Goal: Information Seeking & Learning: Learn about a topic

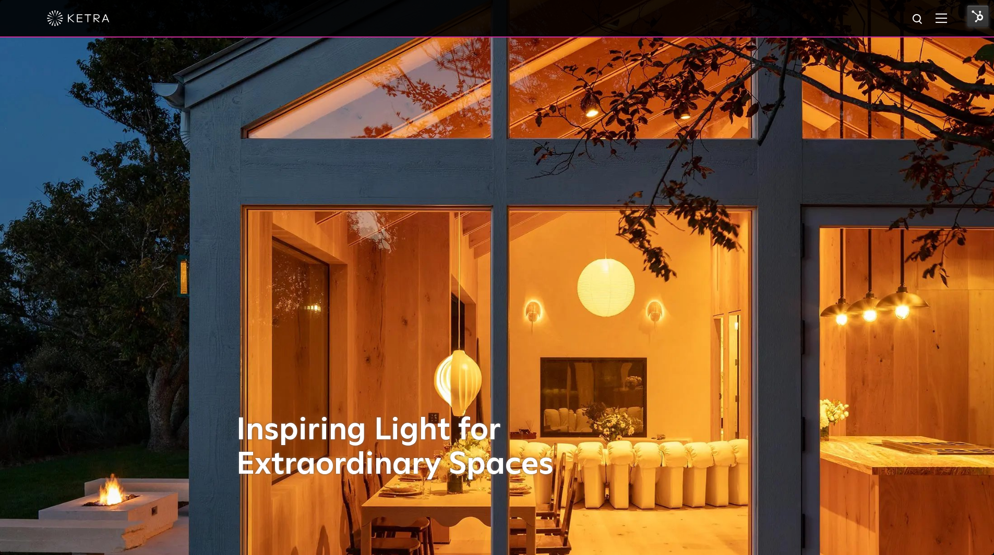
click at [945, 23] on img at bounding box center [940, 18] width 11 height 10
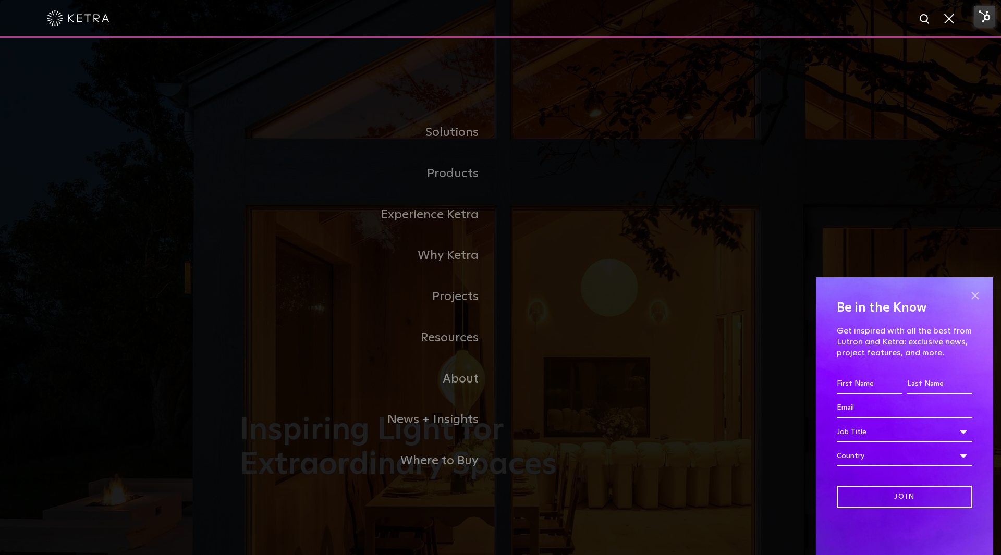
click at [970, 292] on span at bounding box center [976, 296] width 16 height 16
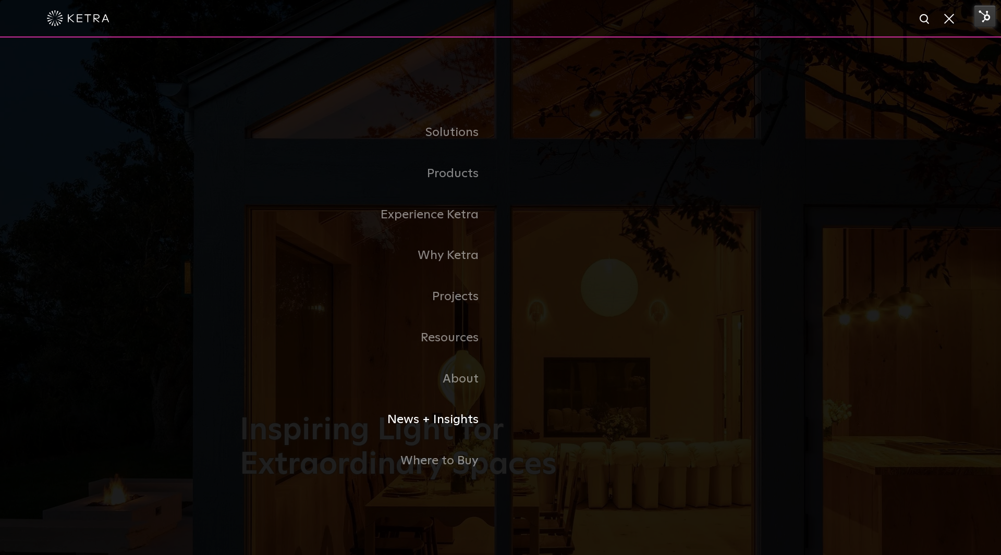
click at [442, 422] on link "News + Insights" at bounding box center [370, 420] width 261 height 41
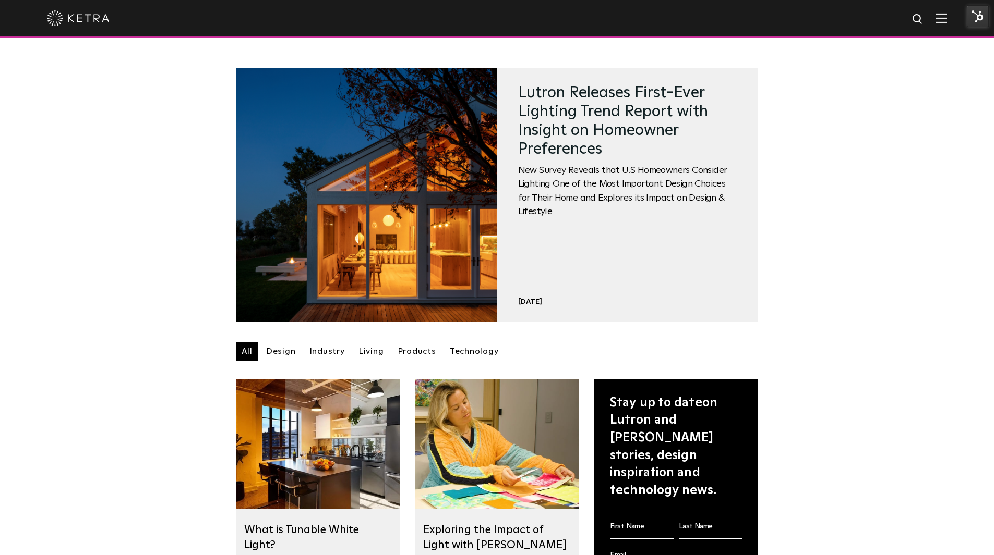
click at [283, 356] on link "Design" at bounding box center [281, 351] width 40 height 19
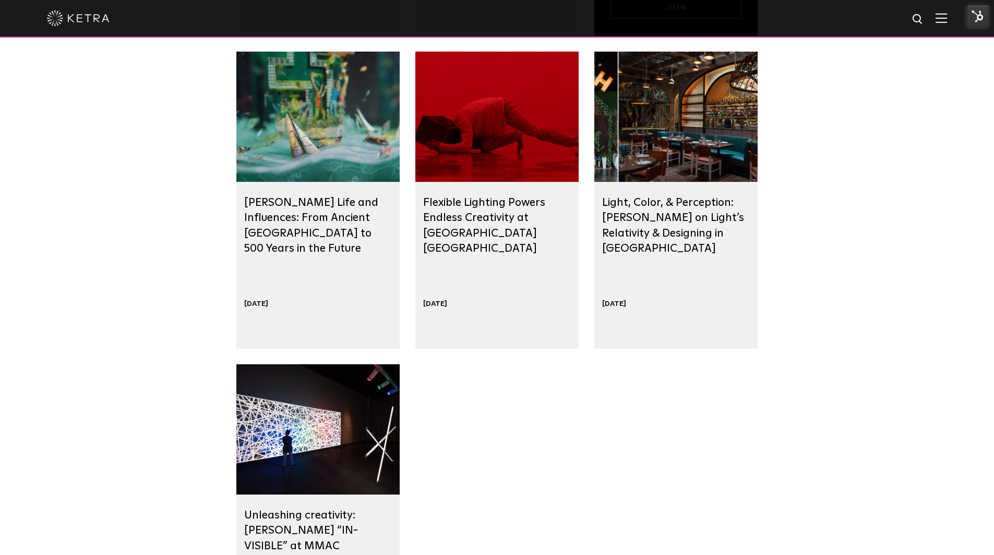
scroll to position [626, 0]
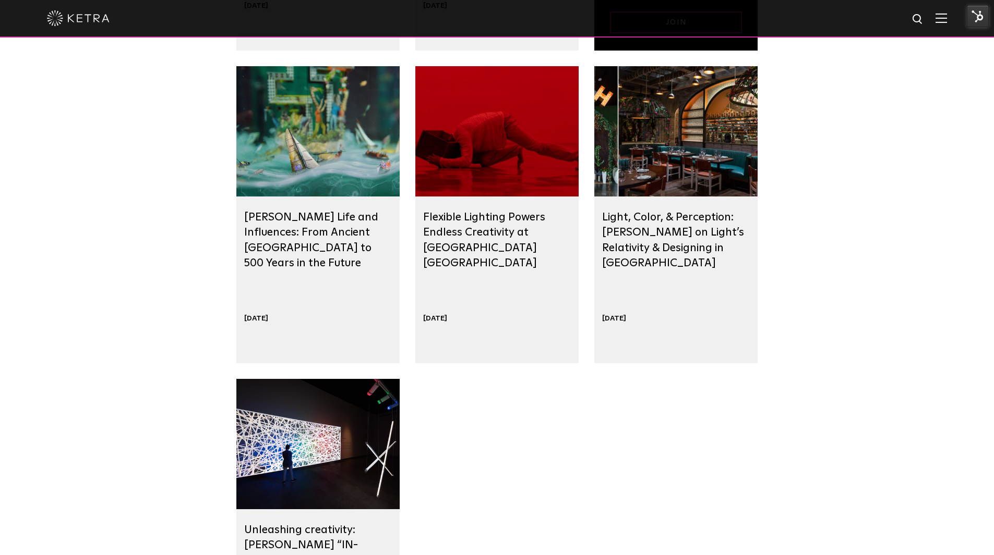
drag, startPoint x: 292, startPoint y: 205, endPoint x: 154, endPoint y: 260, distance: 148.4
click at [129, 271] on div "Design Lutron Releases First-Ever Lighting Trend Report with Insight on Homeown…" at bounding box center [497, 275] width 994 height 1045
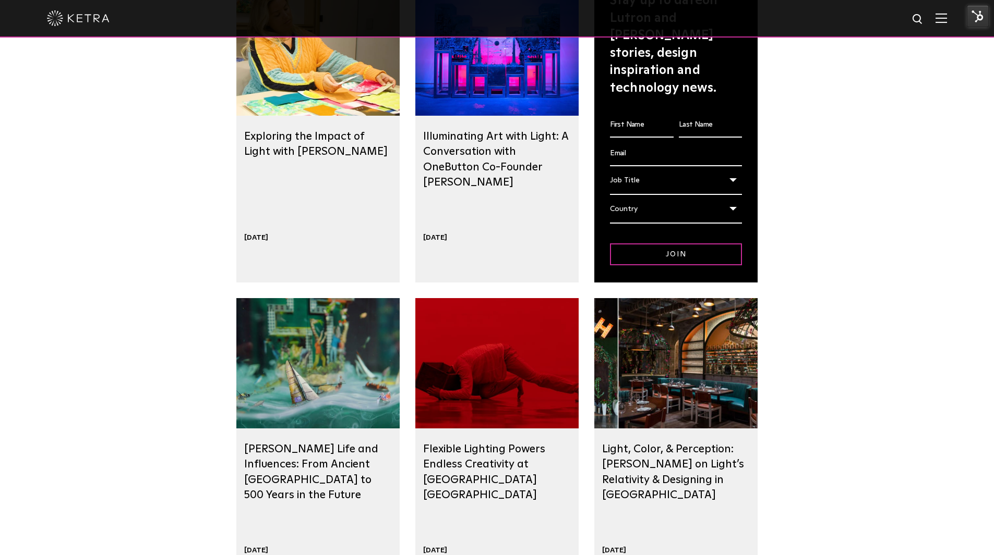
scroll to position [156, 0]
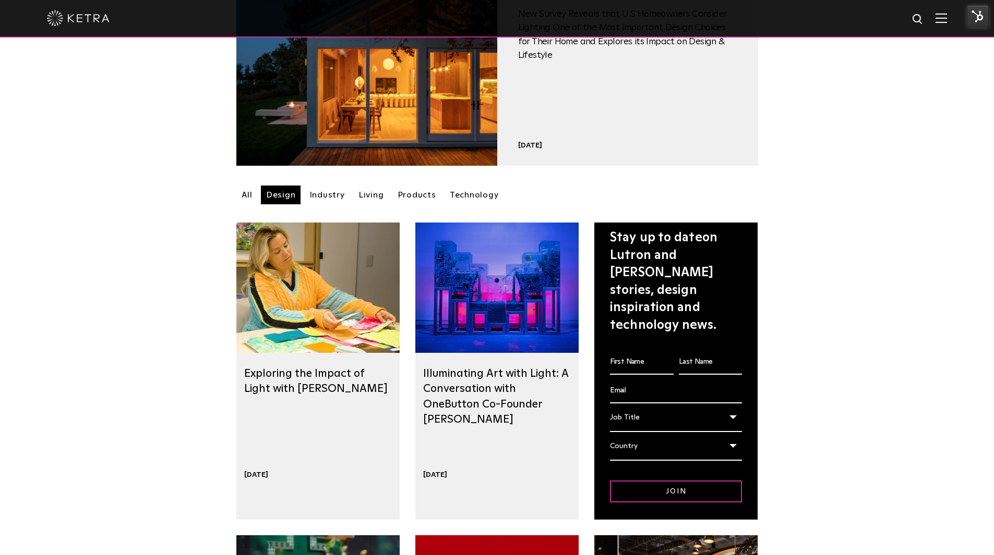
drag, startPoint x: 501, startPoint y: 383, endPoint x: 526, endPoint y: 330, distance: 59.3
click at [492, 337] on div at bounding box center [496, 288] width 163 height 130
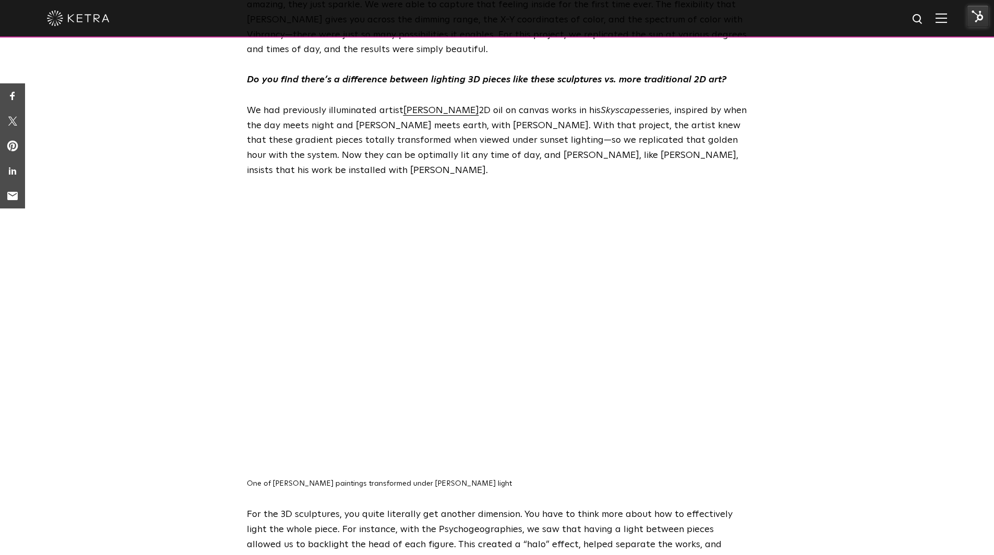
scroll to position [1565, 0]
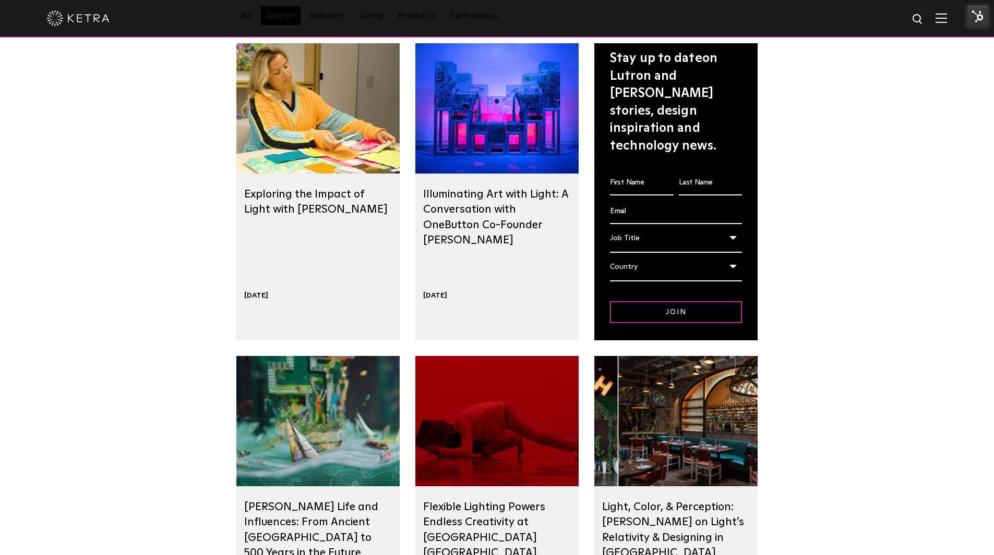
scroll to position [313, 0]
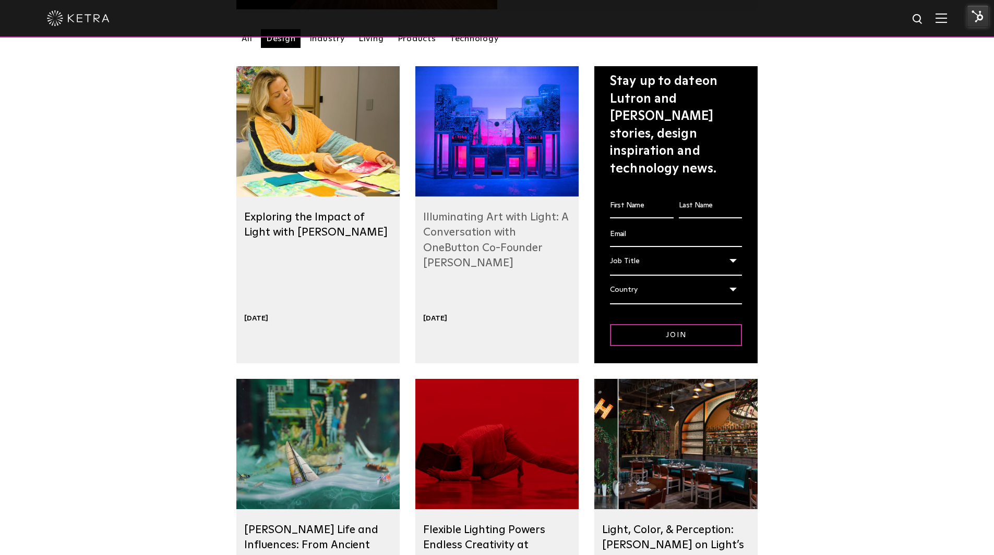
click at [472, 230] on link "Illuminating Art with Light: A Conversation with OneButton Co-Founder Matt Emmi" at bounding box center [495, 240] width 145 height 57
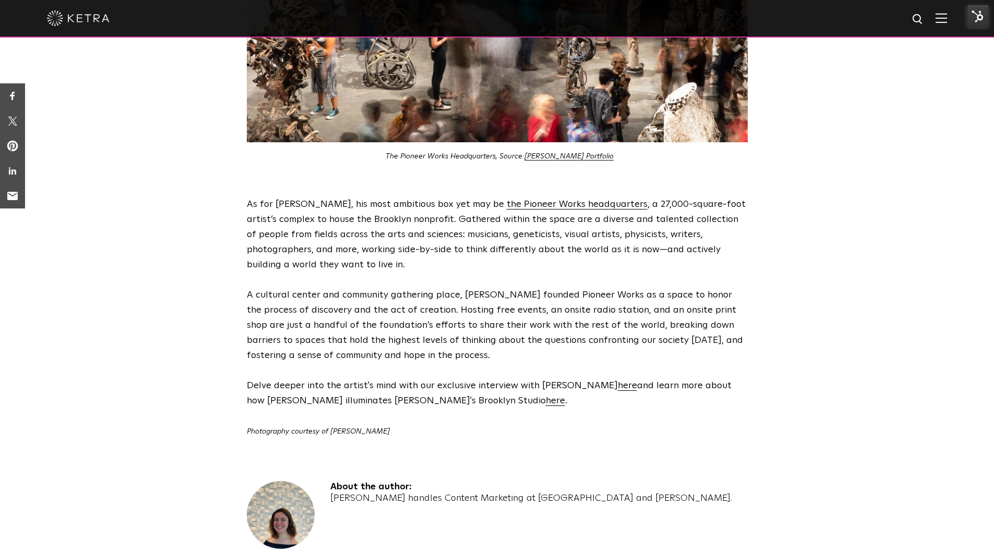
scroll to position [2034, 0]
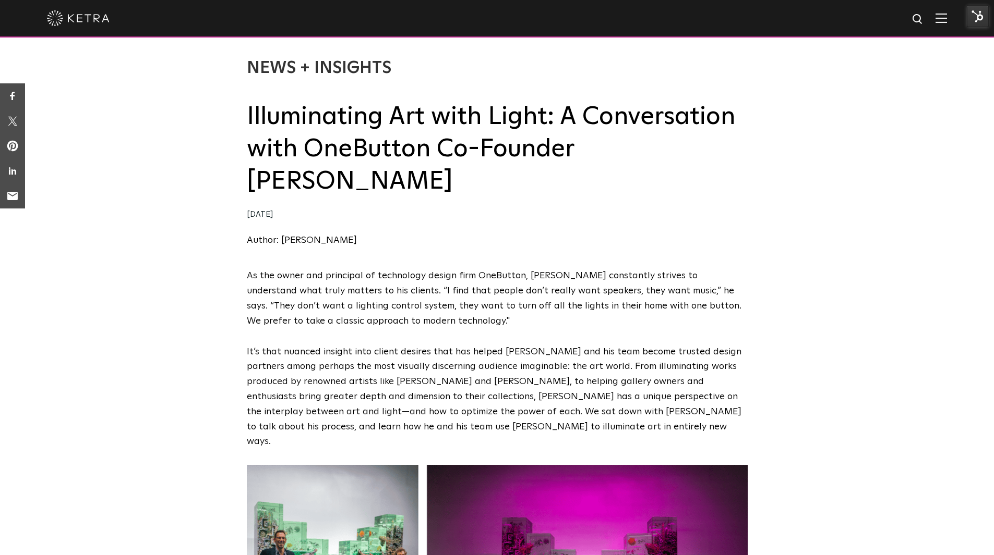
scroll to position [313, 0]
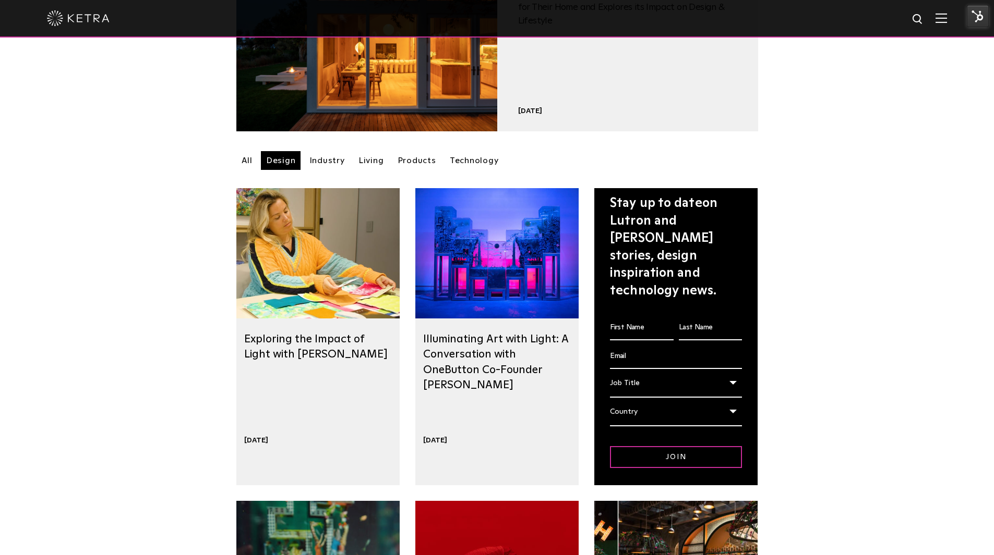
scroll to position [156, 0]
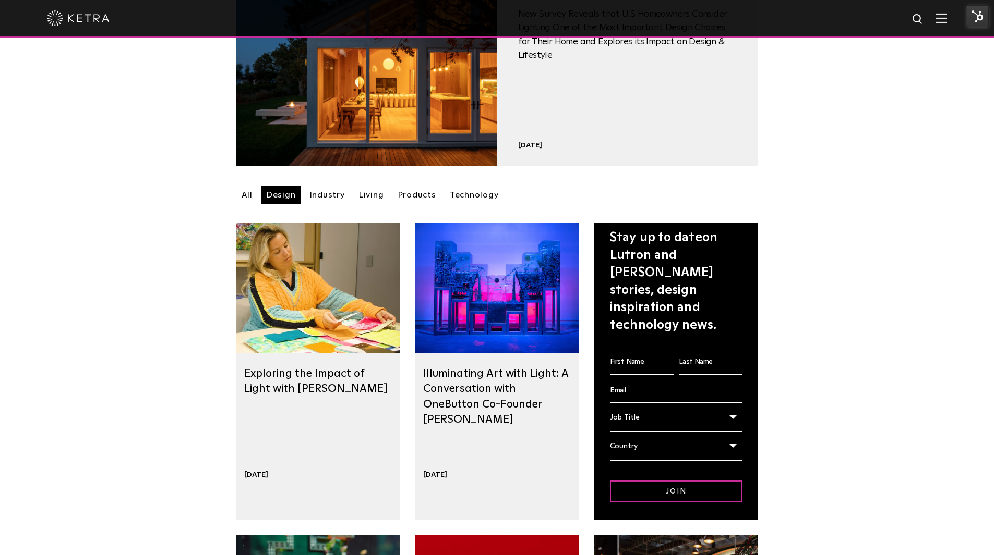
click at [313, 196] on link "Industry" at bounding box center [327, 195] width 46 height 19
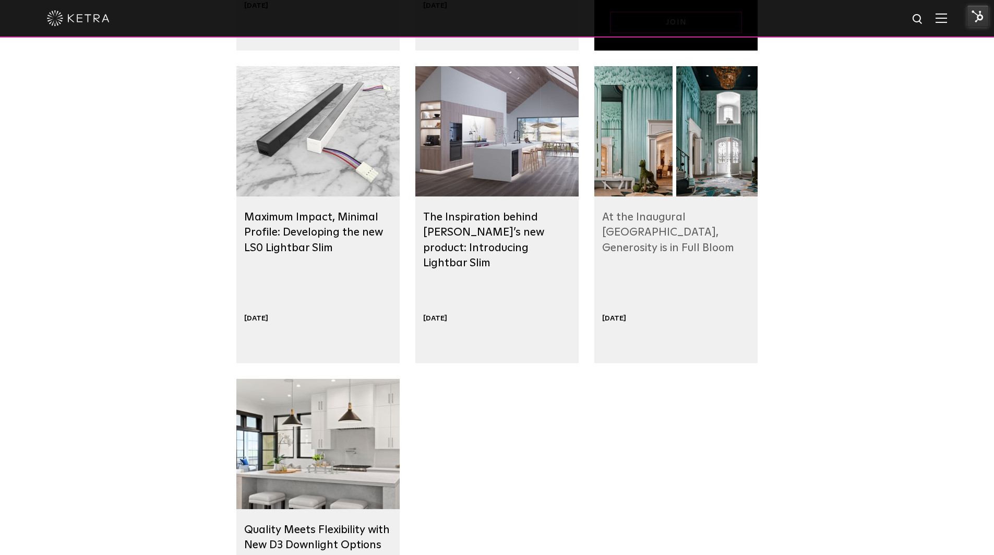
click at [734, 215] on link "At the Inaugural [GEOGRAPHIC_DATA], Generosity is in Full Bloom" at bounding box center [668, 233] width 132 height 42
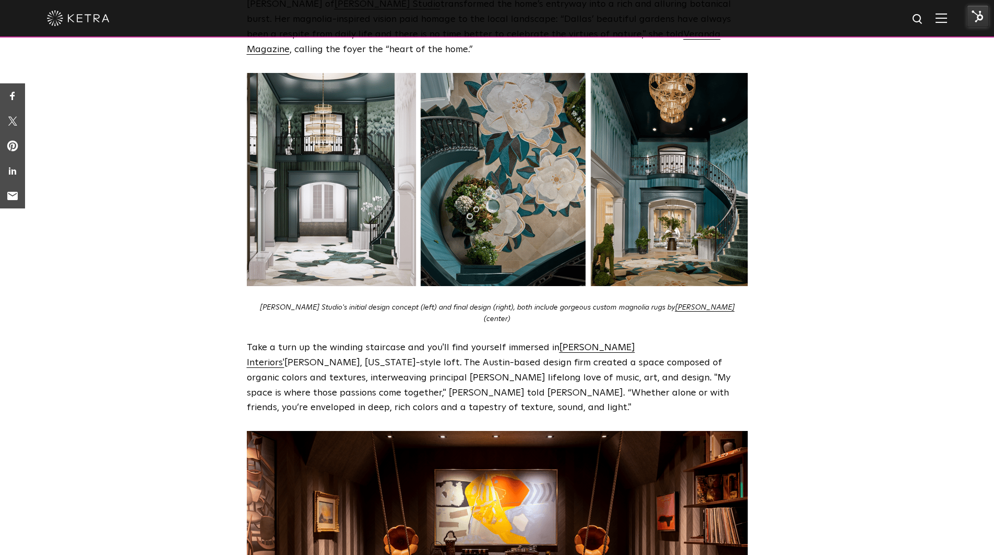
scroll to position [782, 0]
